Goal: Navigation & Orientation: Find specific page/section

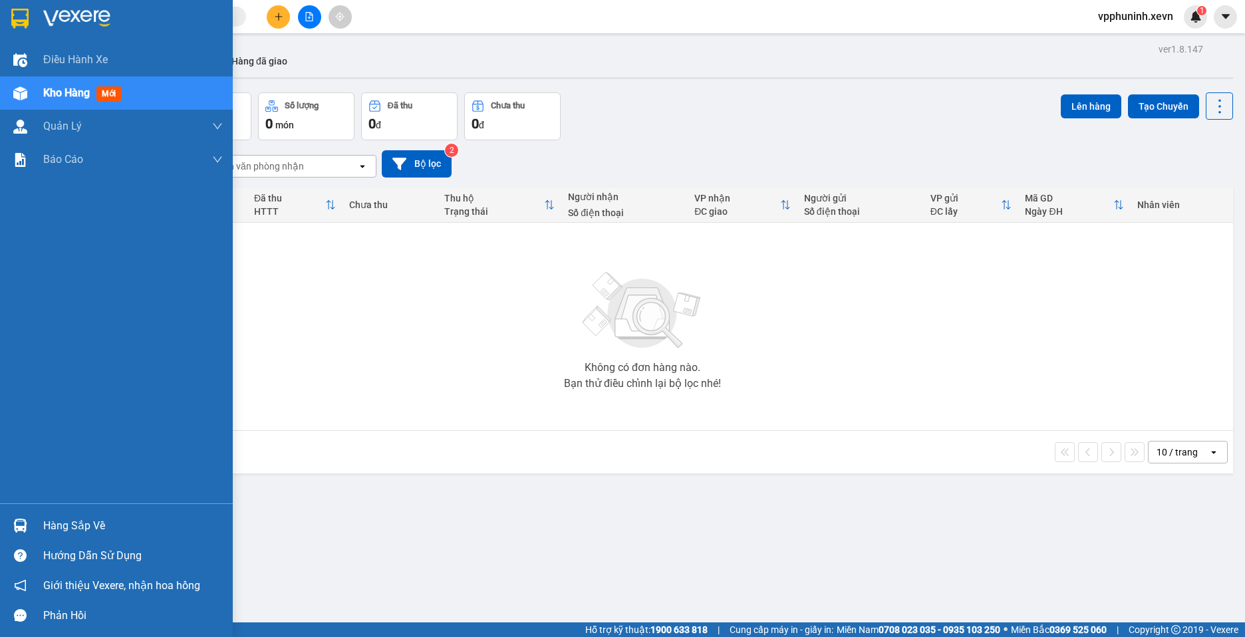
click at [29, 525] on div at bounding box center [20, 525] width 23 height 23
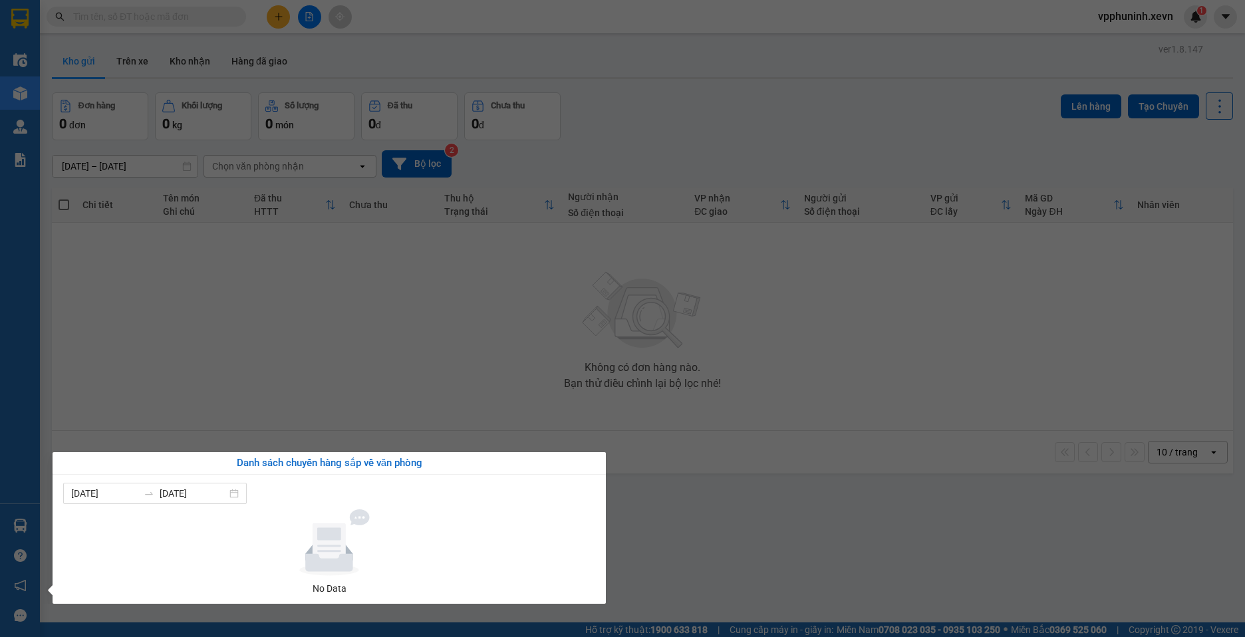
drag, startPoint x: 730, startPoint y: 519, endPoint x: 793, endPoint y: 557, distance: 73.7
click at [731, 519] on section "Kết quả tìm kiếm ( 0 ) Bộ lọc No Data vpphuninh.xevn 1 Điều hành xe Kho hàng mớ…" at bounding box center [622, 318] width 1245 height 637
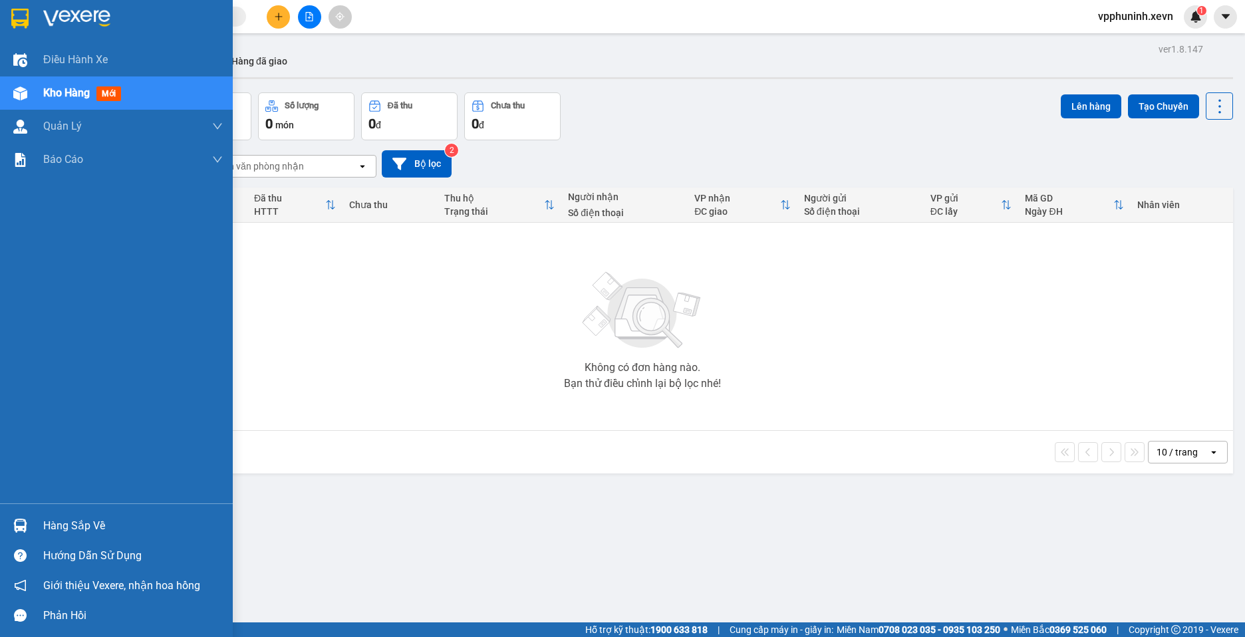
click at [30, 525] on div at bounding box center [20, 525] width 23 height 23
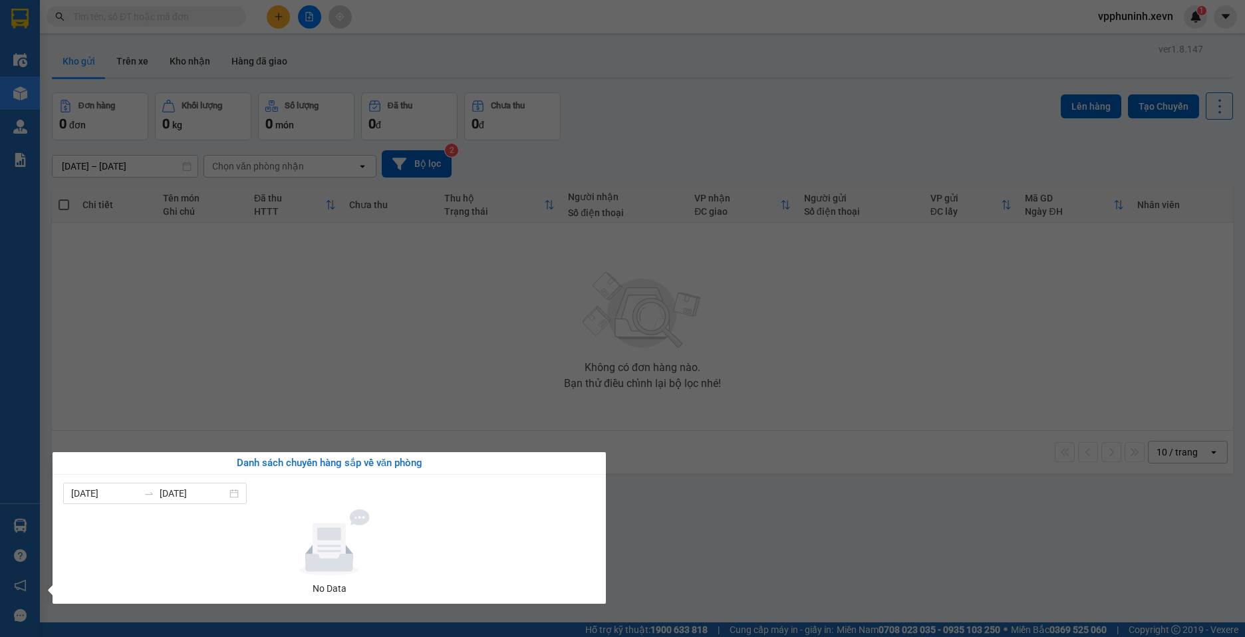
click at [993, 523] on section "Kết quả tìm kiếm ( 0 ) Bộ lọc No Data vpphuninh.xevn 1 Điều hành xe Kho hàng mớ…" at bounding box center [622, 318] width 1245 height 637
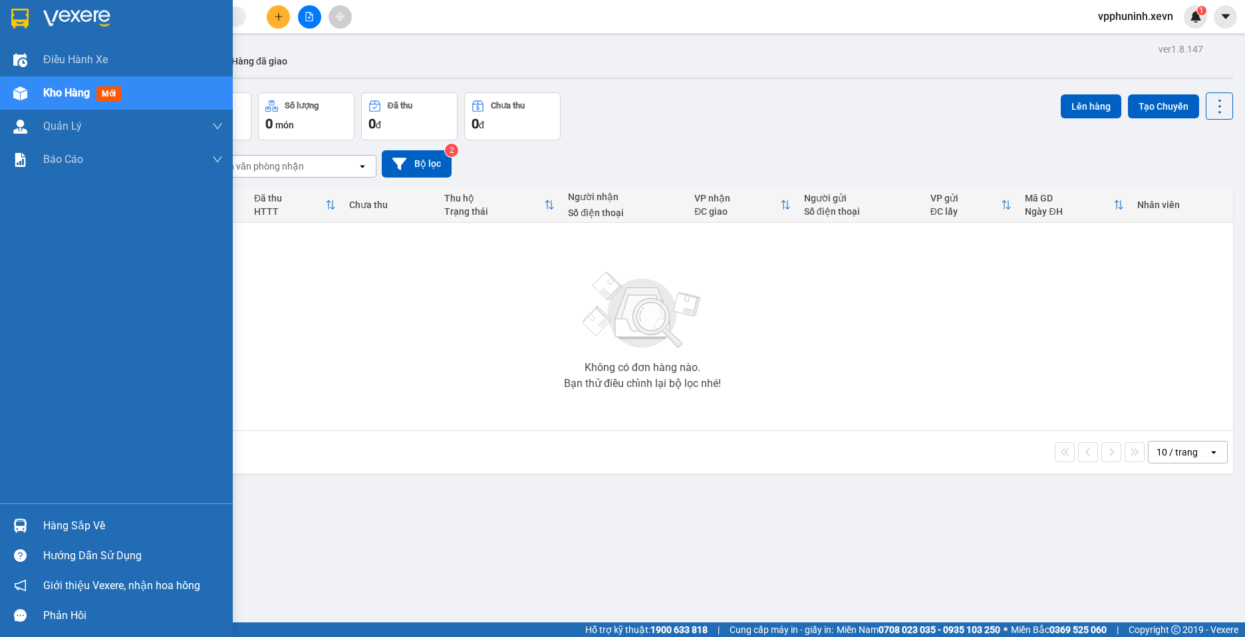
click at [29, 525] on div at bounding box center [20, 525] width 23 height 23
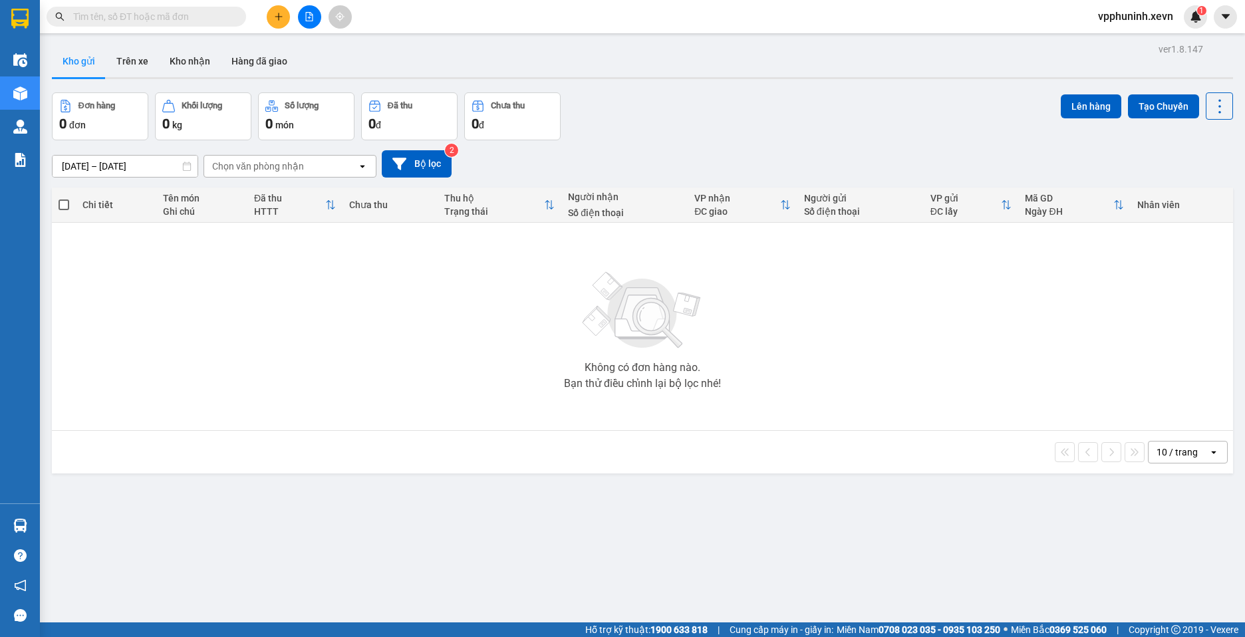
click at [791, 546] on section "Kết quả tìm kiếm ( 0 ) Bộ lọc No Data vpphuninh.xevn 1 Điều hành xe Kho hàng mớ…" at bounding box center [622, 318] width 1245 height 637
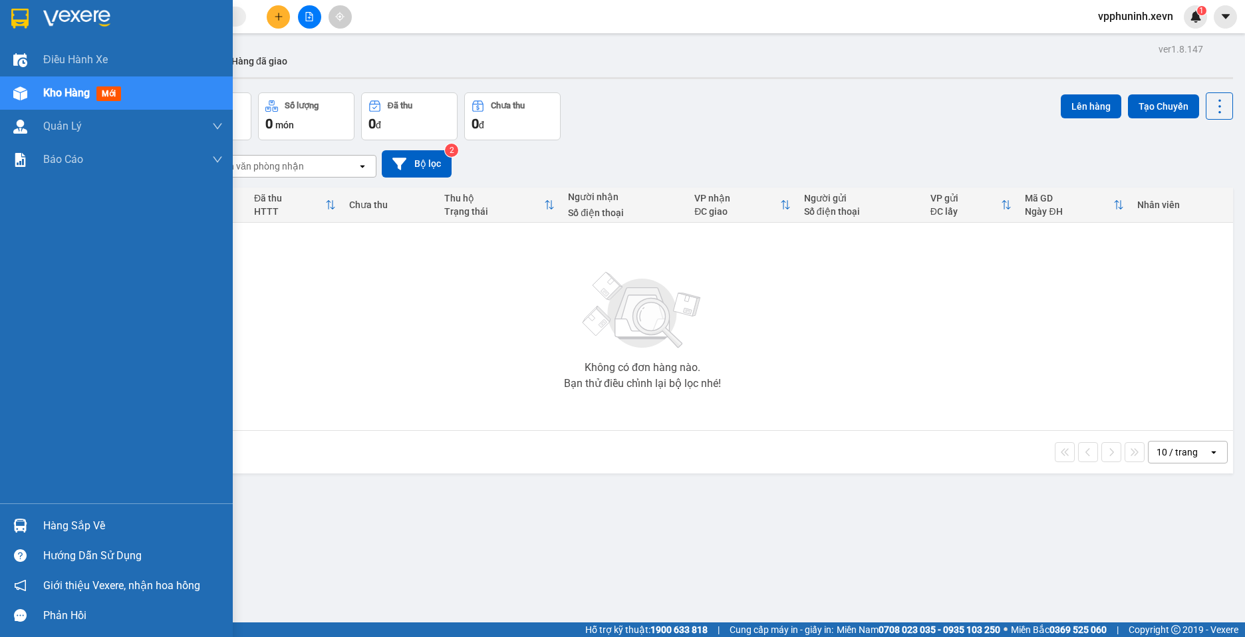
click at [56, 529] on div "Hàng sắp về" at bounding box center [133, 526] width 180 height 20
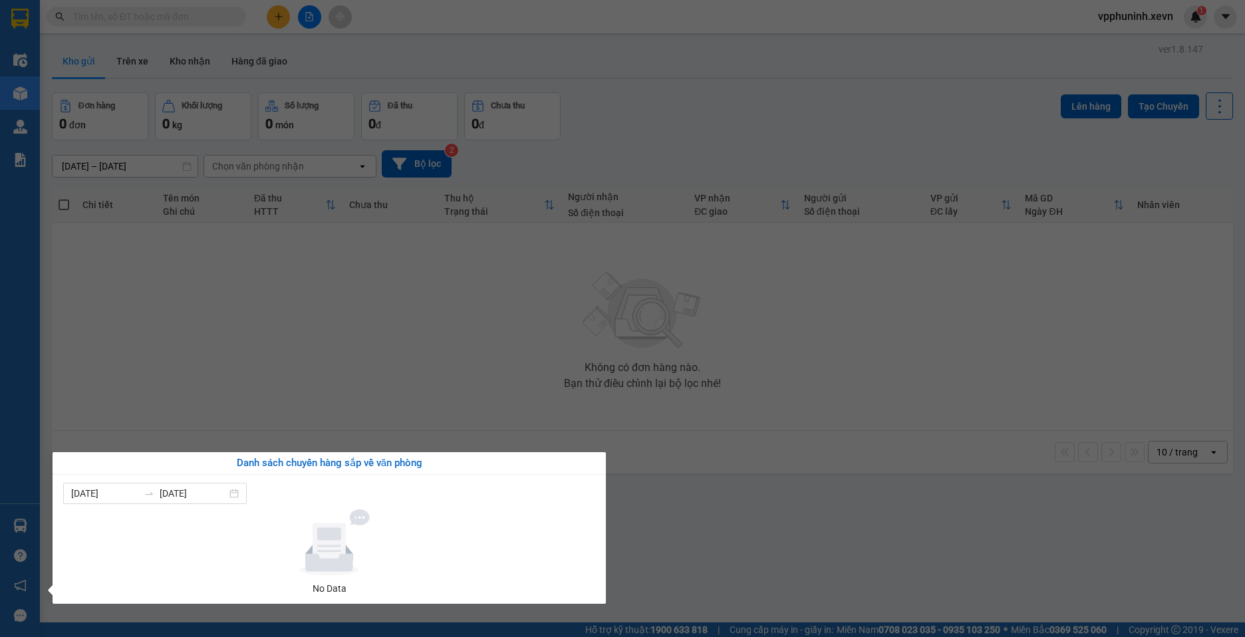
click at [727, 528] on section "Kết quả tìm kiếm ( 0 ) Bộ lọc No Data vpphuninh.xevn 1 Điều hành xe Kho hàng mớ…" at bounding box center [622, 318] width 1245 height 637
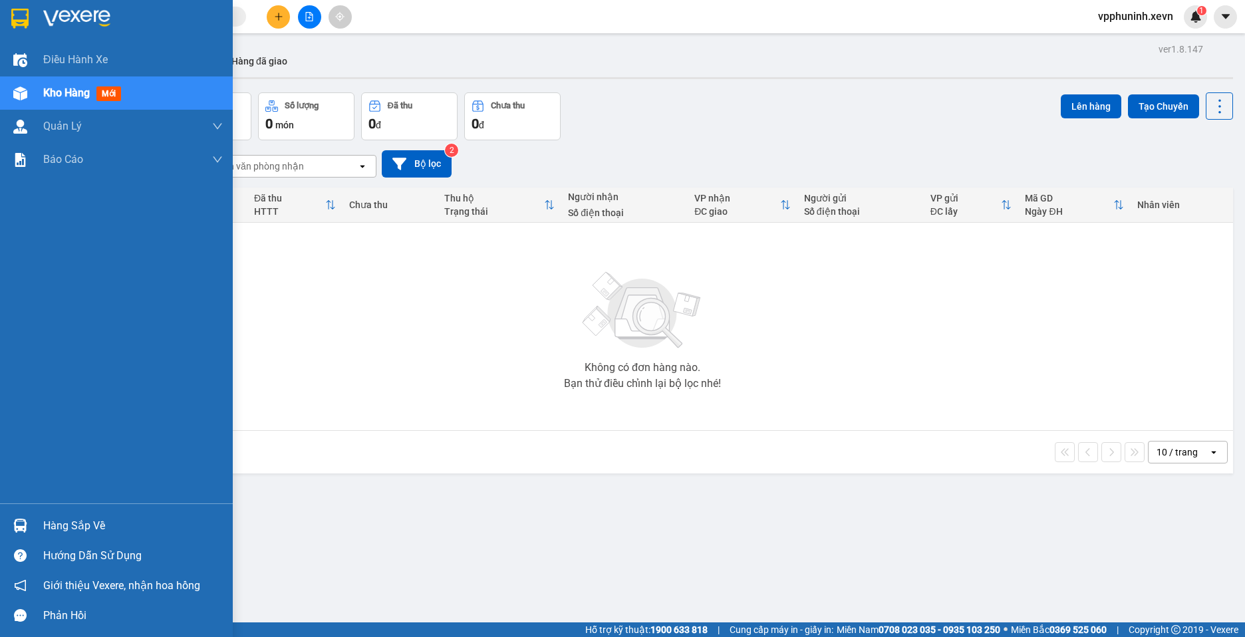
click at [26, 521] on img at bounding box center [20, 526] width 14 height 14
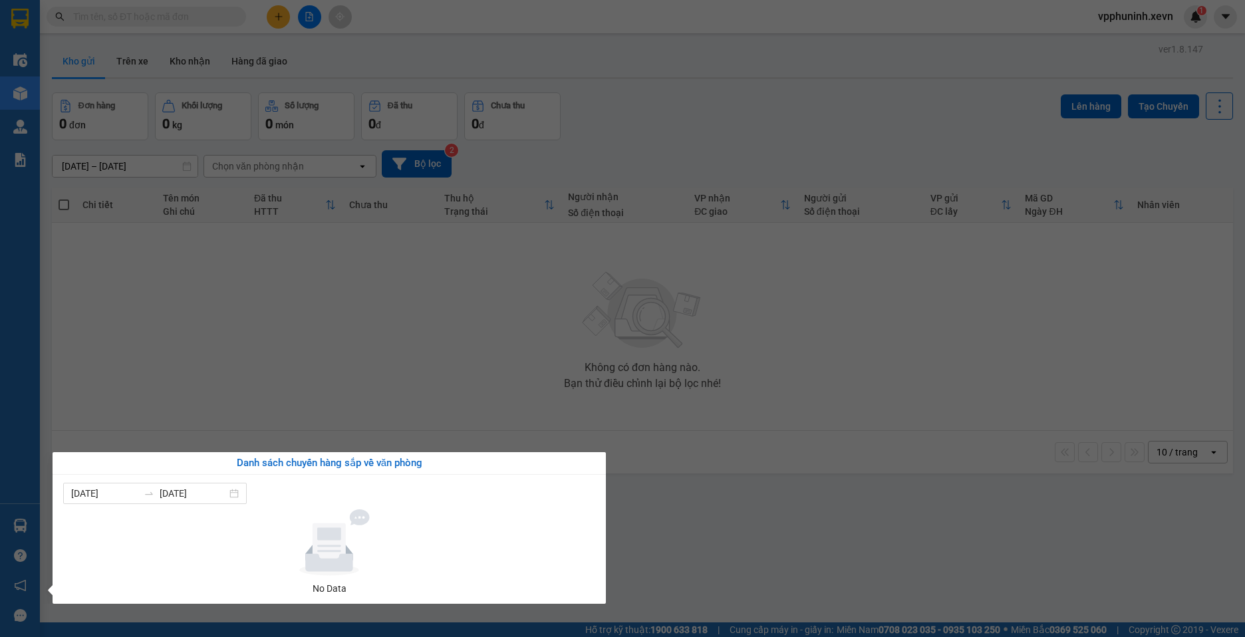
click at [820, 521] on section "Kết quả tìm kiếm ( 0 ) Bộ lọc No Data vpphuninh.xevn 1 Điều hành xe Kho hàng mớ…" at bounding box center [622, 318] width 1245 height 637
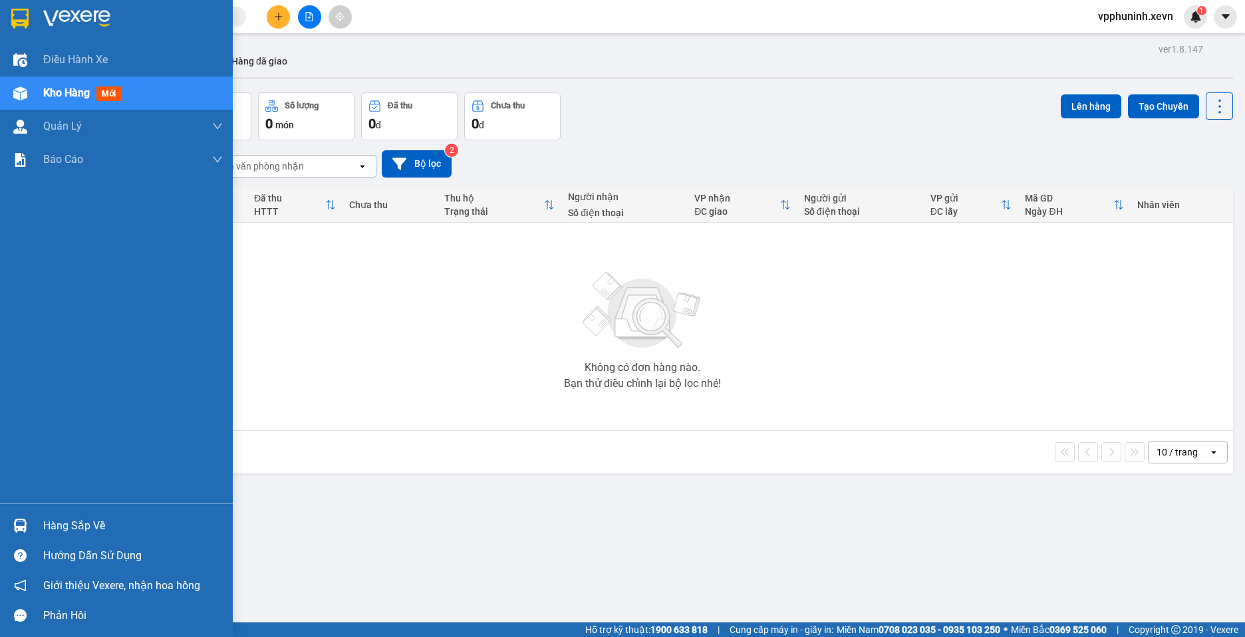
click at [23, 523] on img at bounding box center [20, 526] width 14 height 14
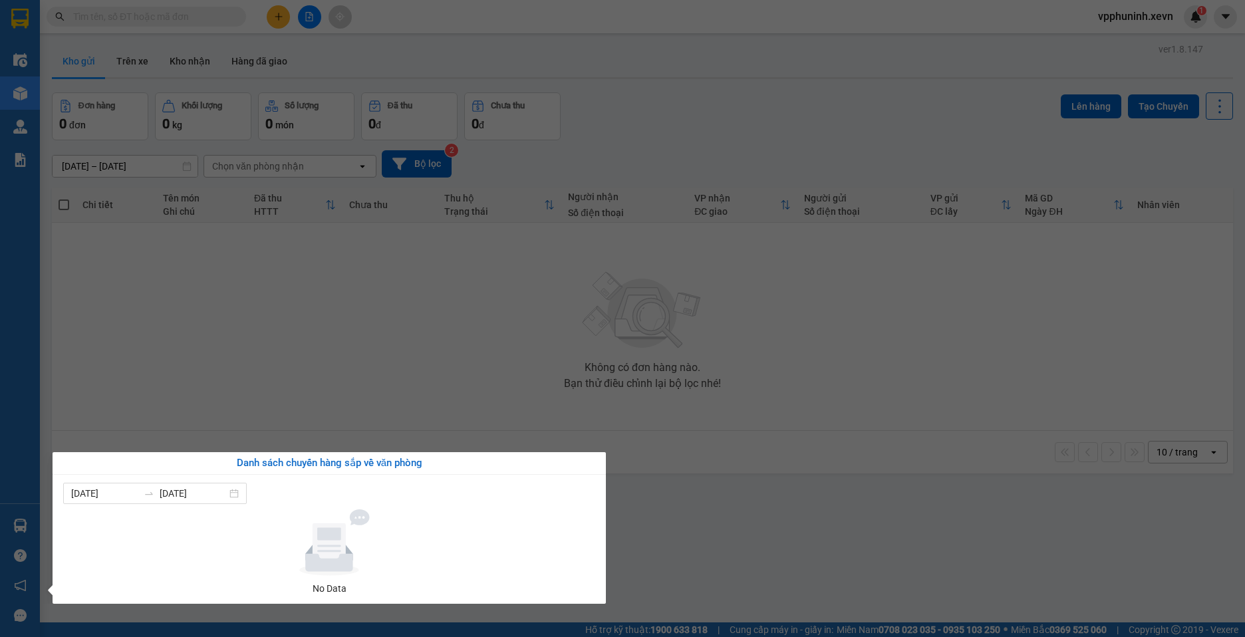
click at [779, 531] on section "Kết quả tìm kiếm ( 0 ) Bộ lọc No Data vpphuninh.xevn 1 Điều hành xe Kho hàng mớ…" at bounding box center [622, 318] width 1245 height 637
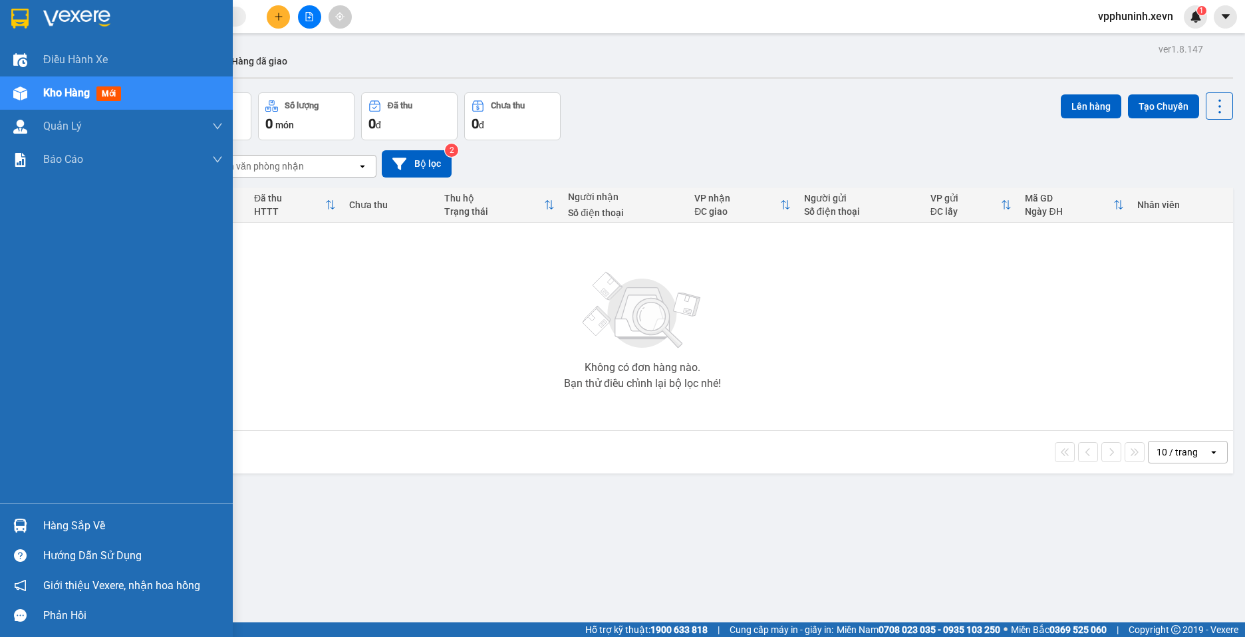
click at [25, 528] on img at bounding box center [20, 526] width 14 height 14
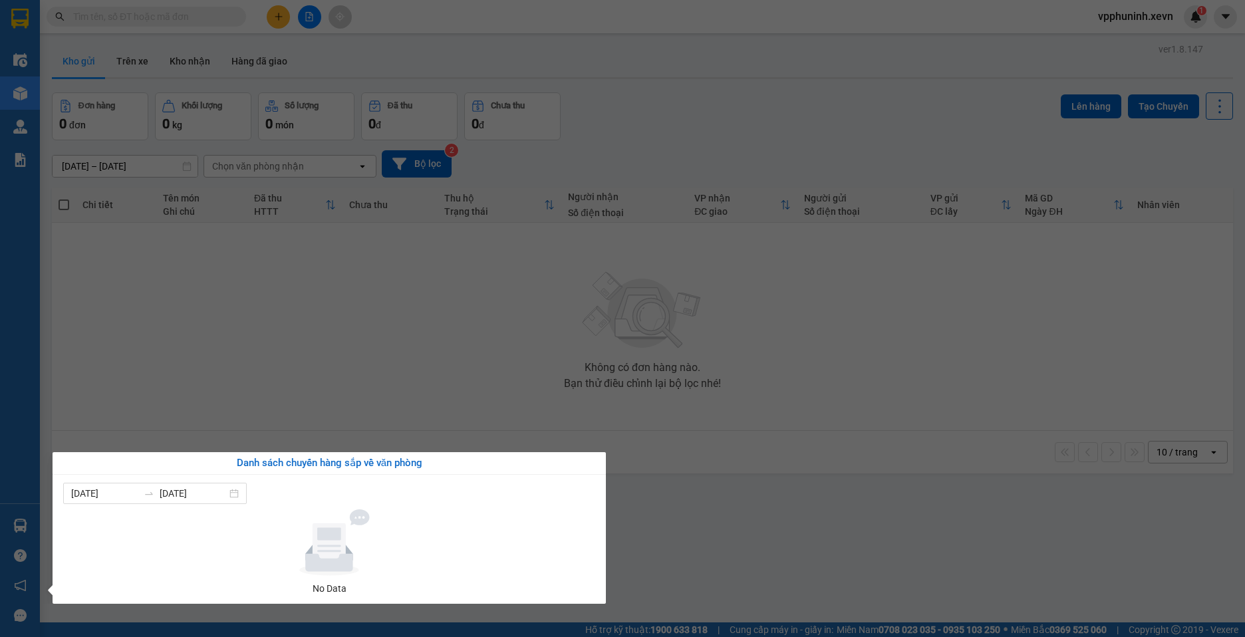
click at [676, 522] on section "Kết quả tìm kiếm ( 0 ) Bộ lọc No Data vpphuninh.xevn 1 Điều hành xe Kho hàng mớ…" at bounding box center [622, 318] width 1245 height 637
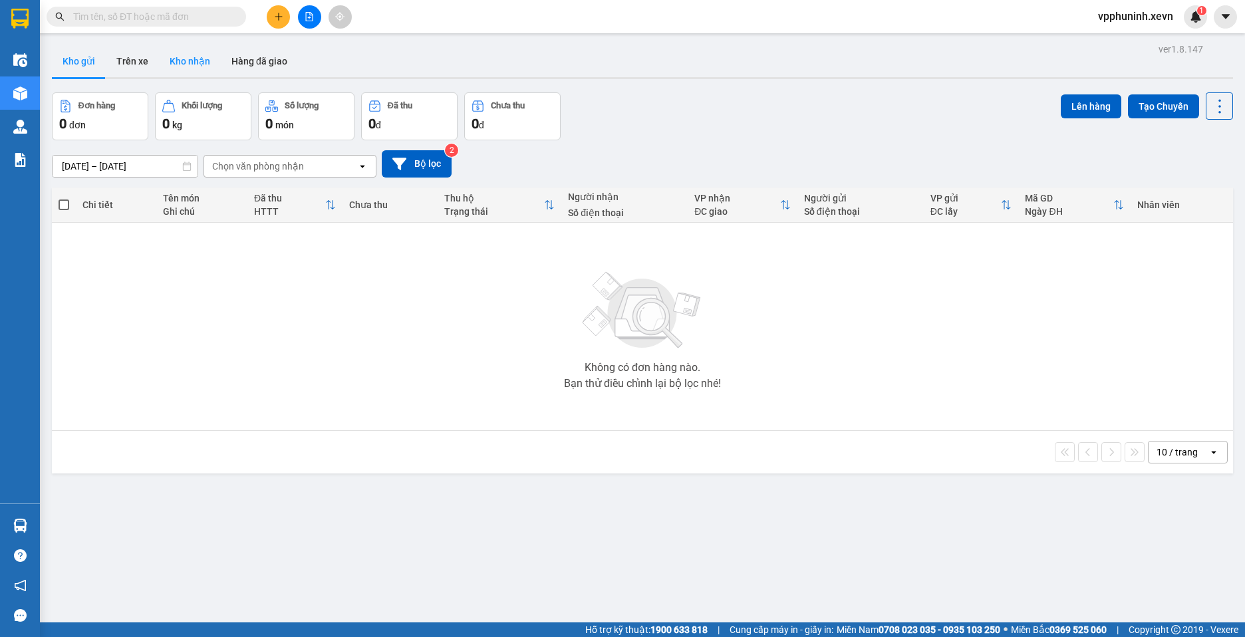
click at [203, 64] on button "Kho nhận" at bounding box center [190, 61] width 62 height 32
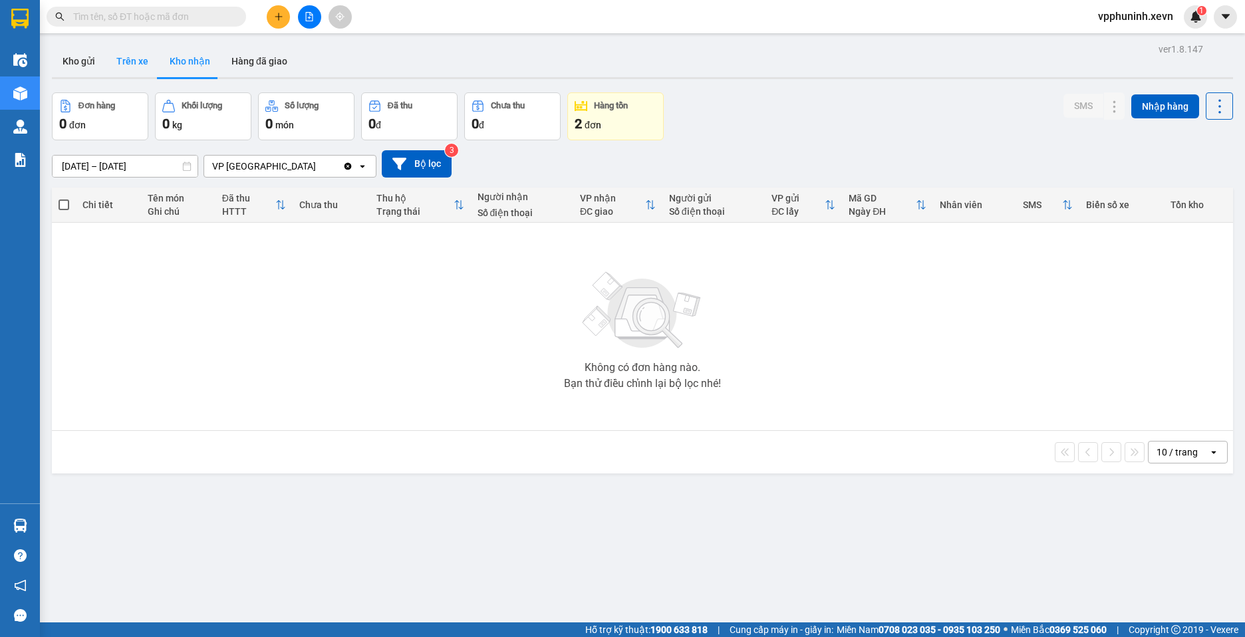
click at [136, 64] on button "Trên xe" at bounding box center [132, 61] width 53 height 32
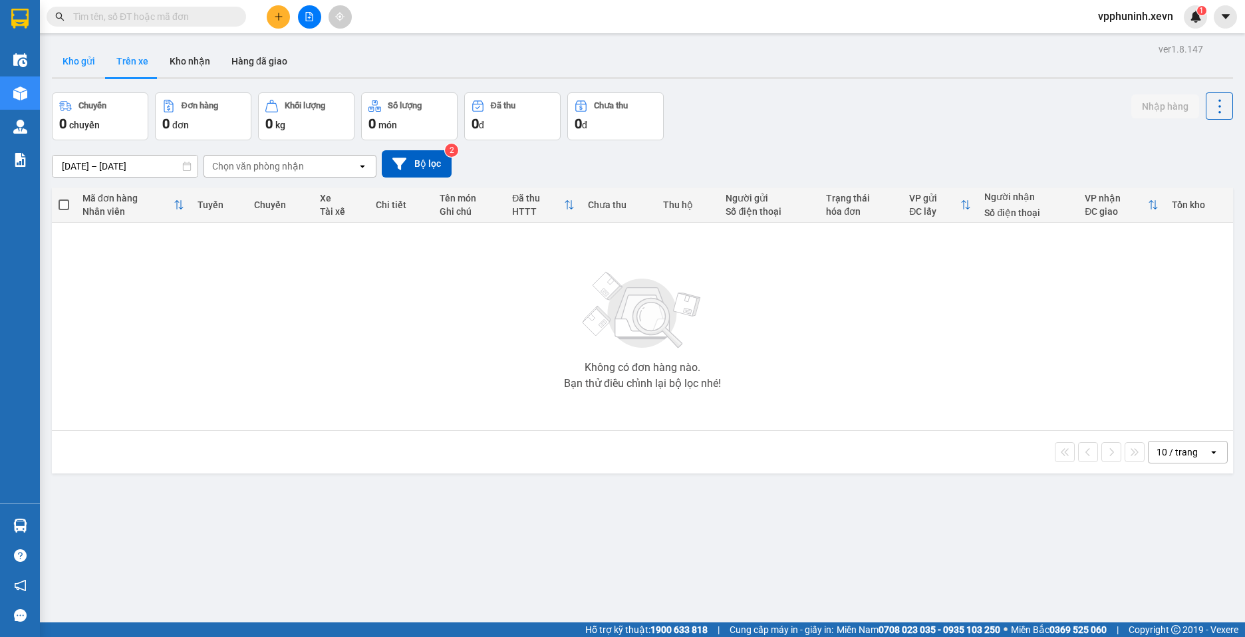
click at [82, 61] on button "Kho gửi" at bounding box center [79, 61] width 54 height 32
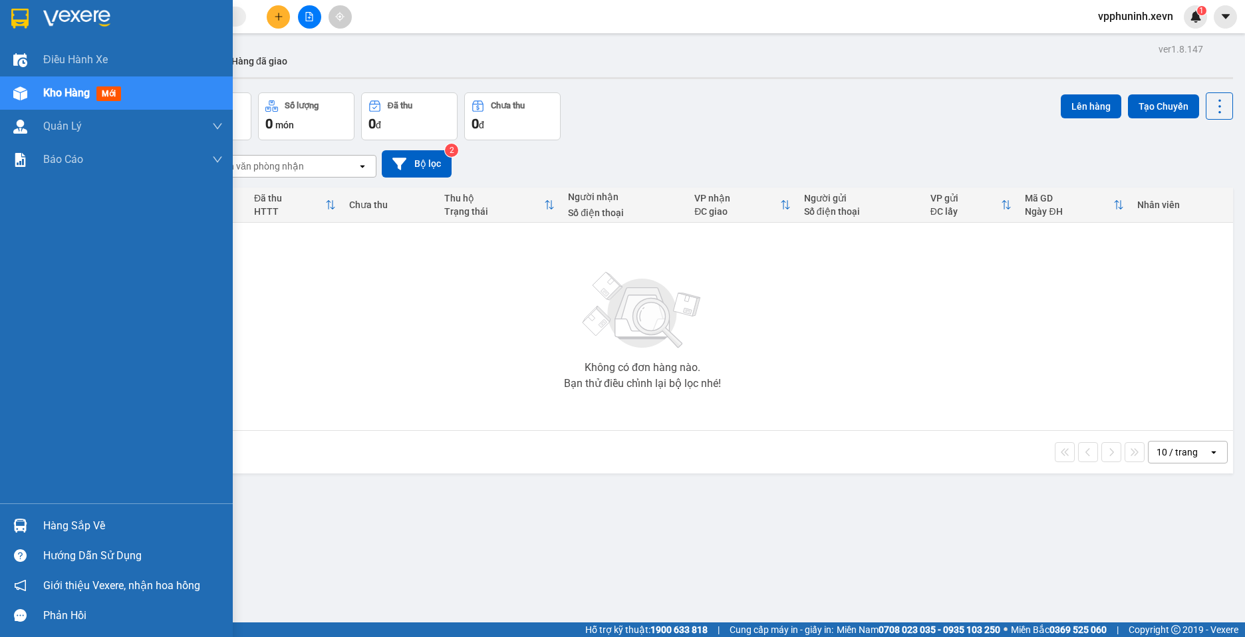
click at [13, 532] on div at bounding box center [20, 525] width 23 height 23
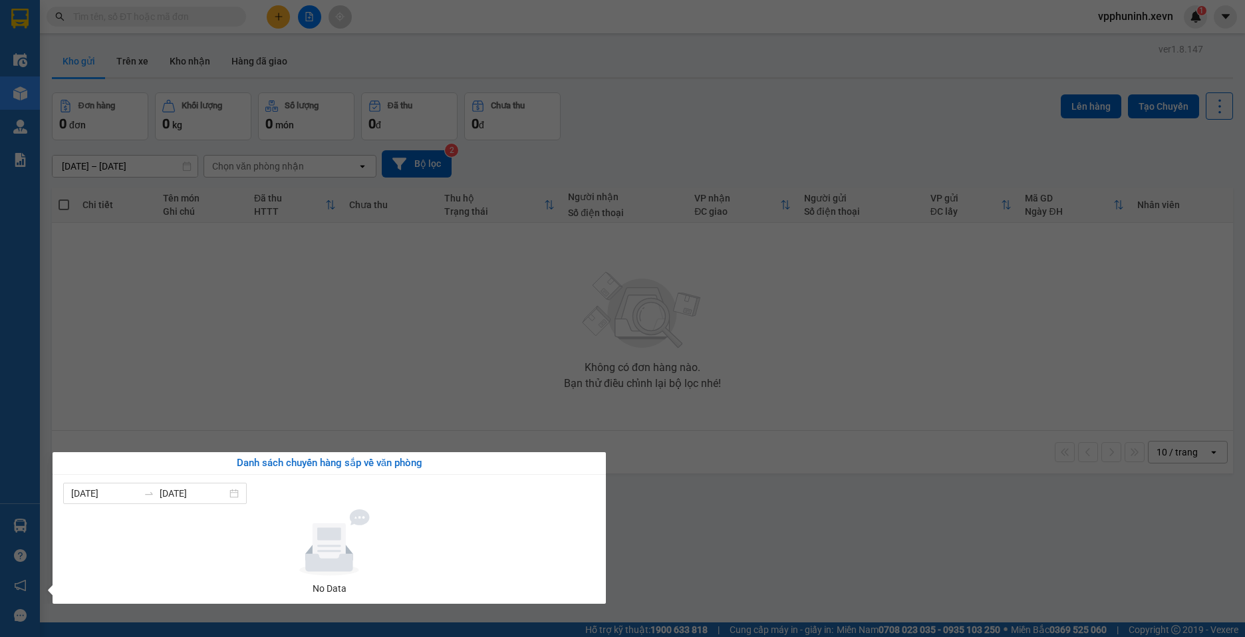
click at [713, 552] on section "Kết quả tìm kiếm ( 0 ) Bộ lọc No Data vpphuninh.xevn 1 Điều hành xe Kho hàng mớ…" at bounding box center [622, 318] width 1245 height 637
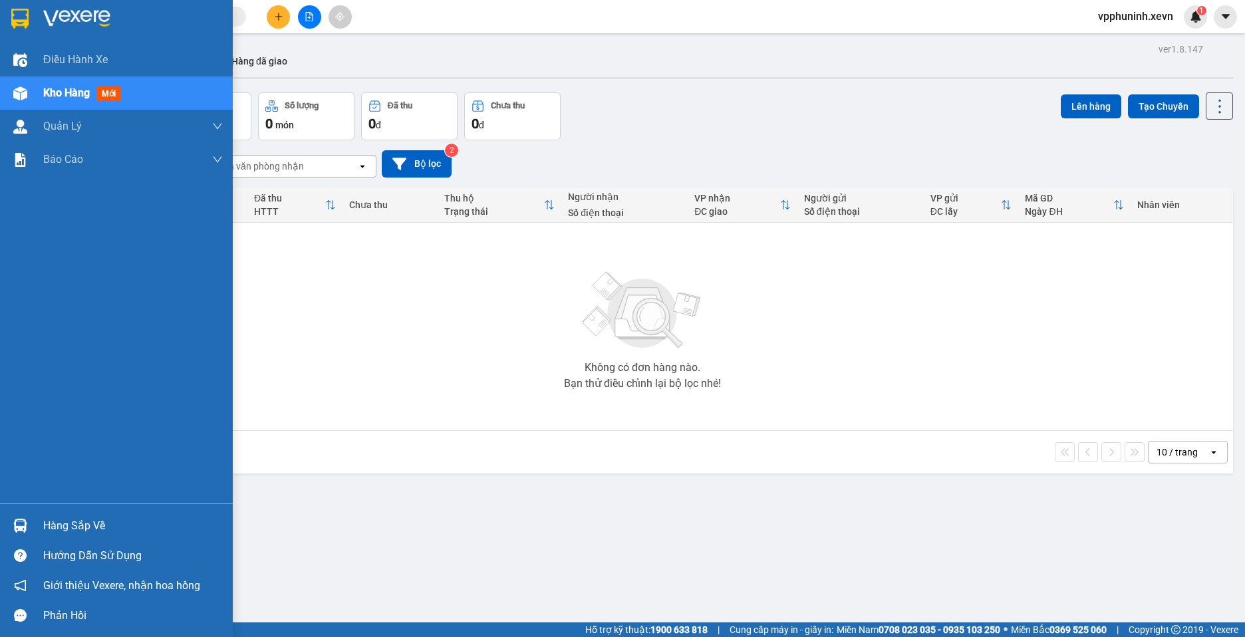
click at [17, 530] on img at bounding box center [20, 526] width 14 height 14
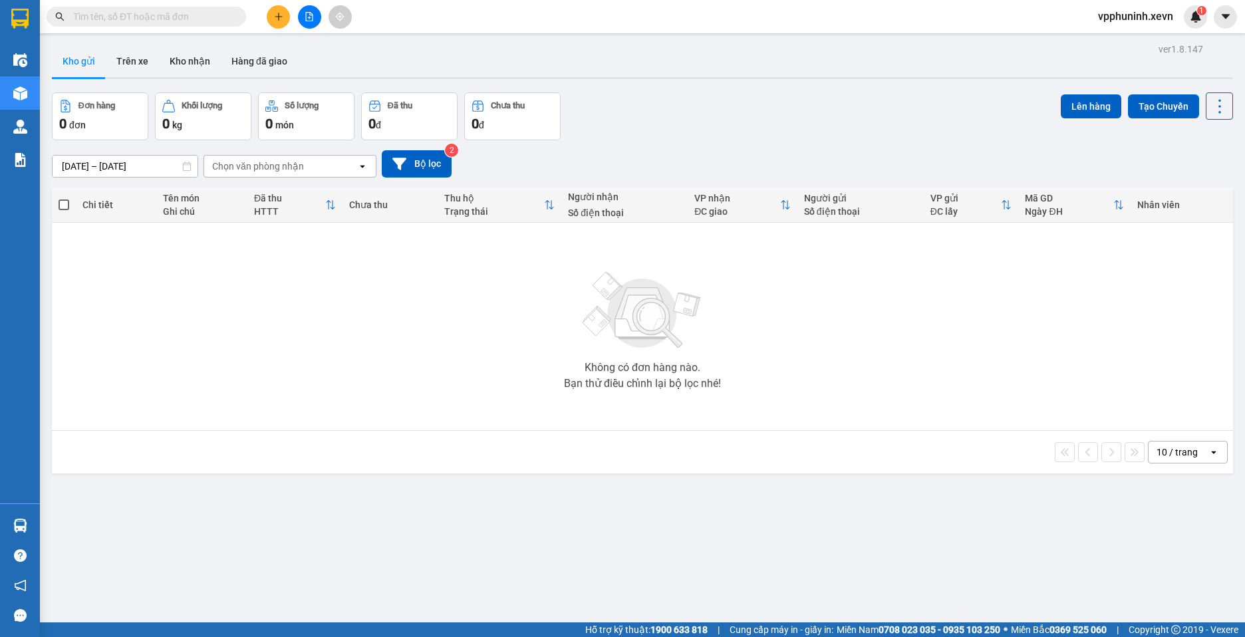
click at [888, 525] on section "Kết quả tìm kiếm ( 0 ) Bộ lọc No Data vpphuninh.xevn 1 Điều hành xe Kho hàng mớ…" at bounding box center [622, 318] width 1245 height 637
